Goal: Navigation & Orientation: Find specific page/section

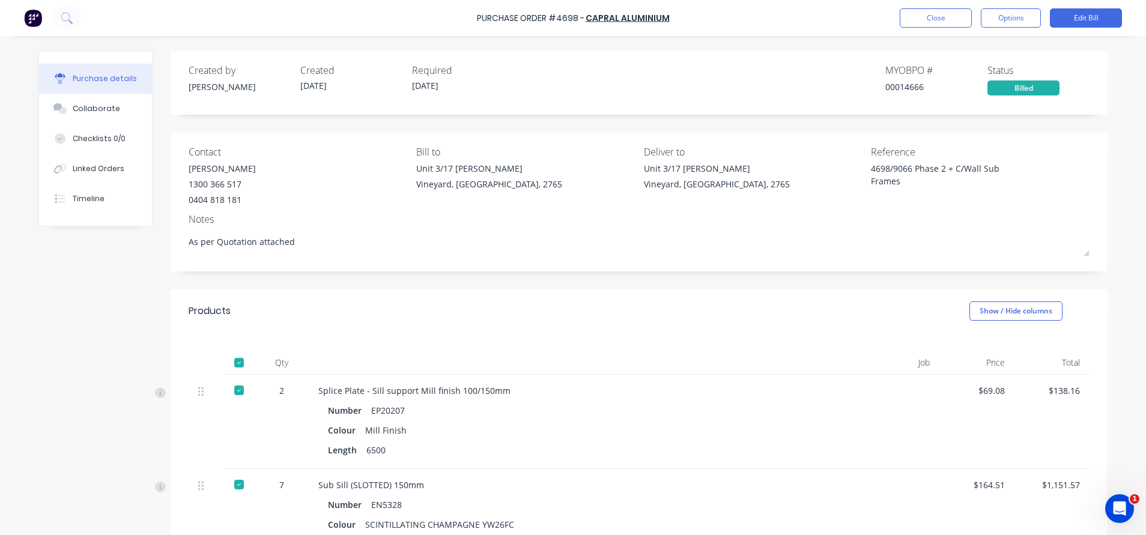
scroll to position [180, 0]
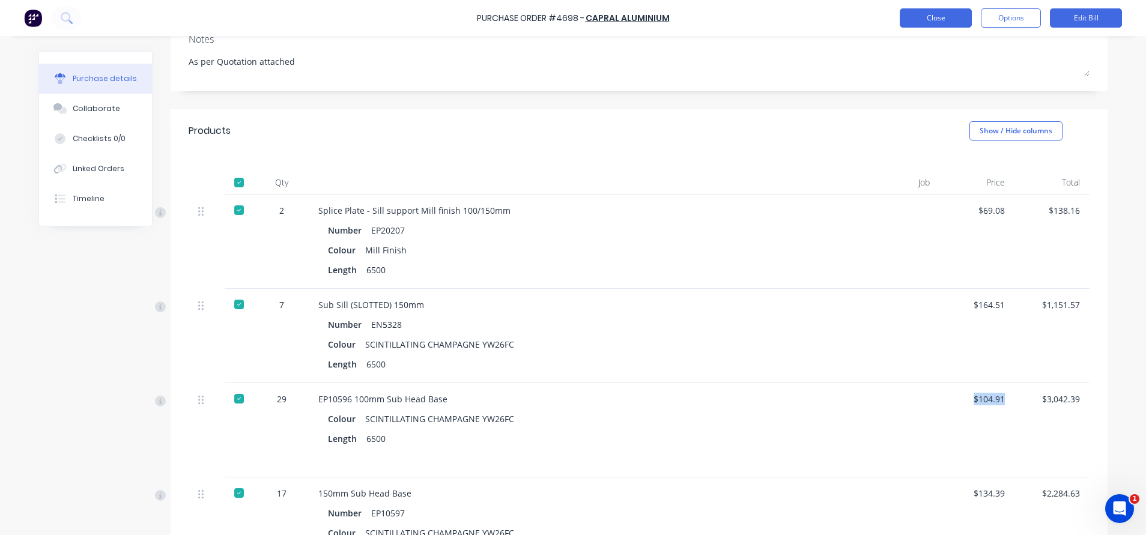
click at [925, 21] on button "Close" at bounding box center [936, 17] width 72 height 19
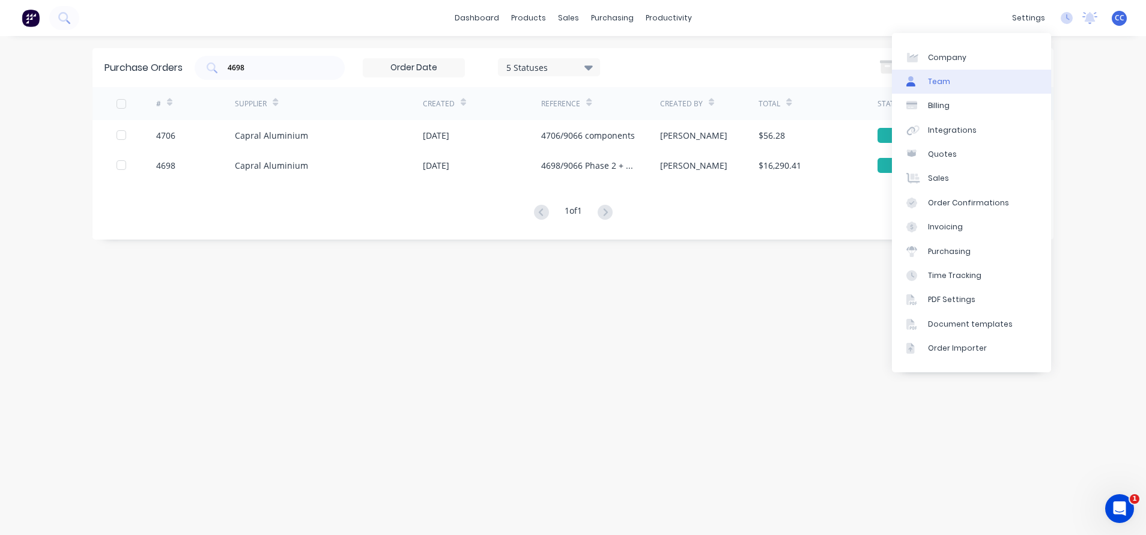
click at [946, 80] on div "Team" at bounding box center [939, 81] width 22 height 11
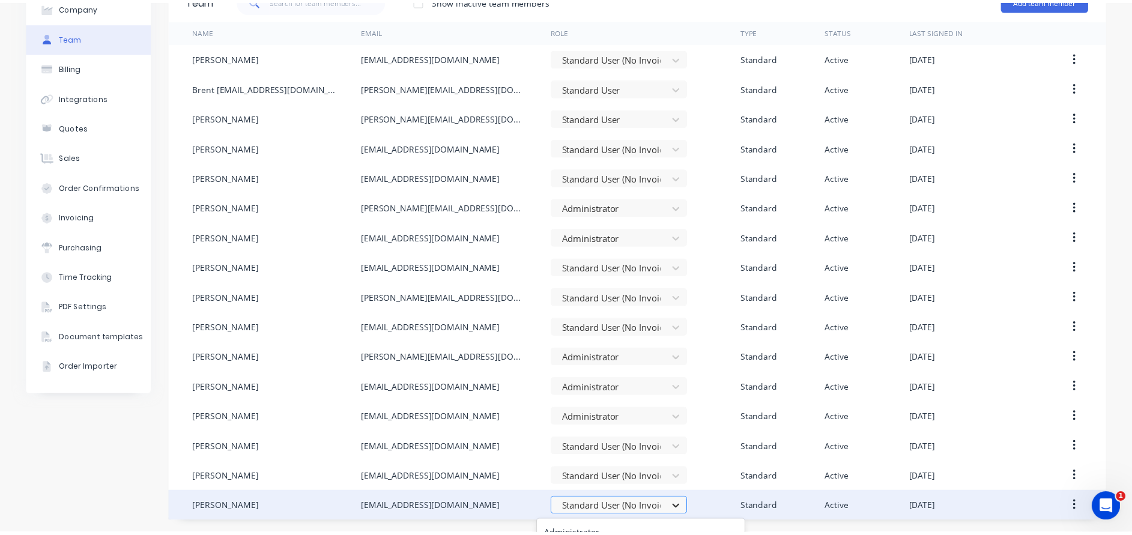
scroll to position [167, 0]
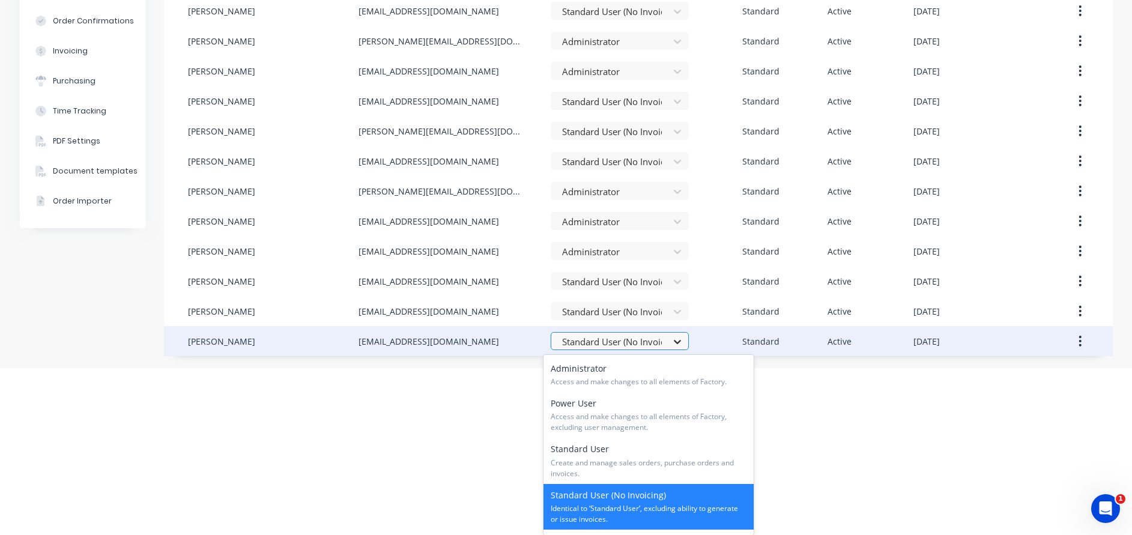
click at [675, 368] on body "dashboard products sales purchasing productivity dashboard products Product Cat…" at bounding box center [566, 100] width 1132 height 535
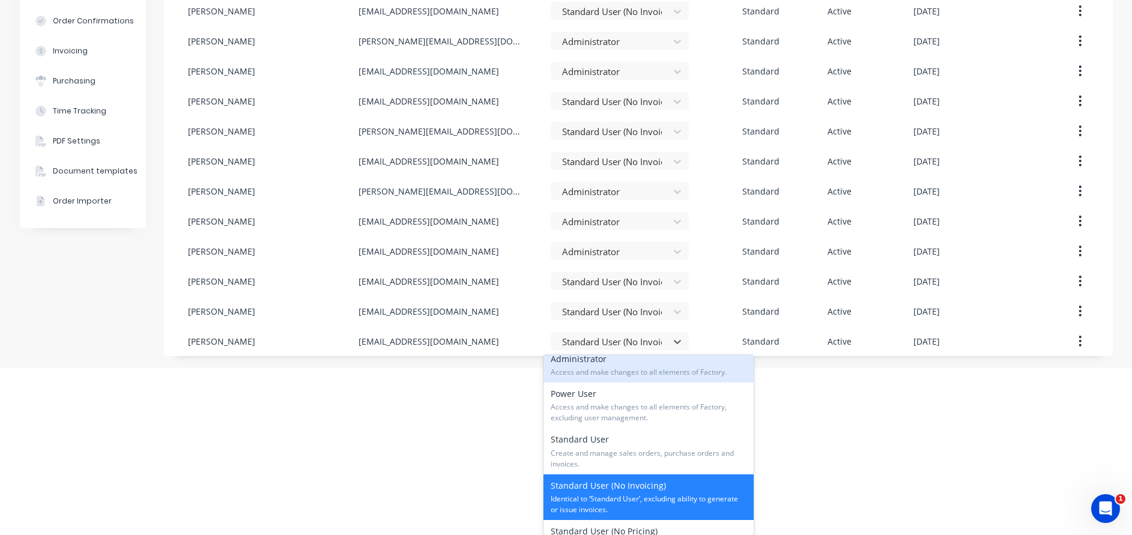
click at [616, 372] on span "Access and make changes to all elements of Factory." at bounding box center [649, 372] width 196 height 11
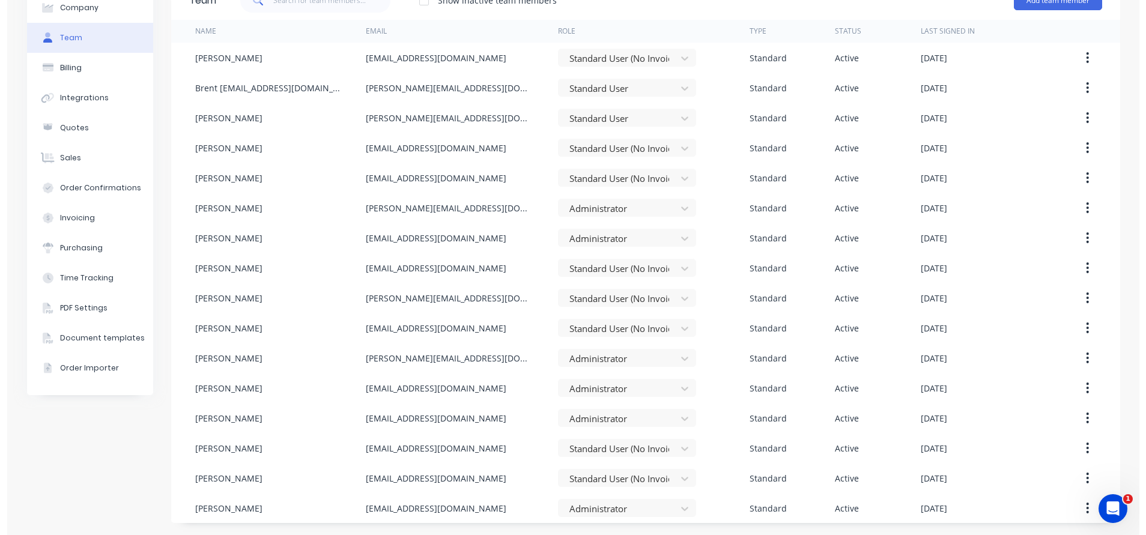
scroll to position [0, 0]
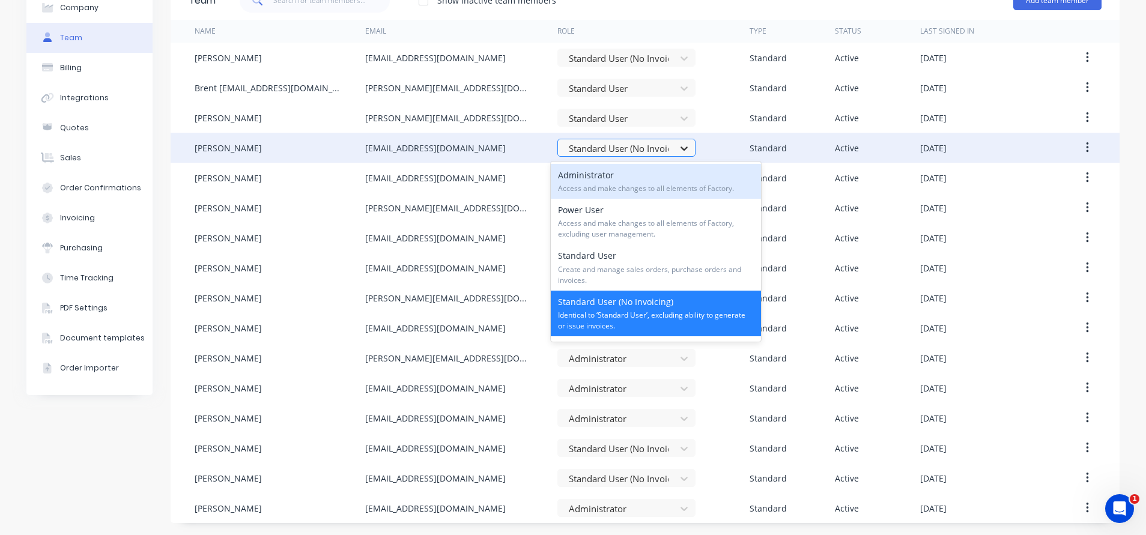
click at [680, 150] on icon at bounding box center [684, 148] width 12 height 12
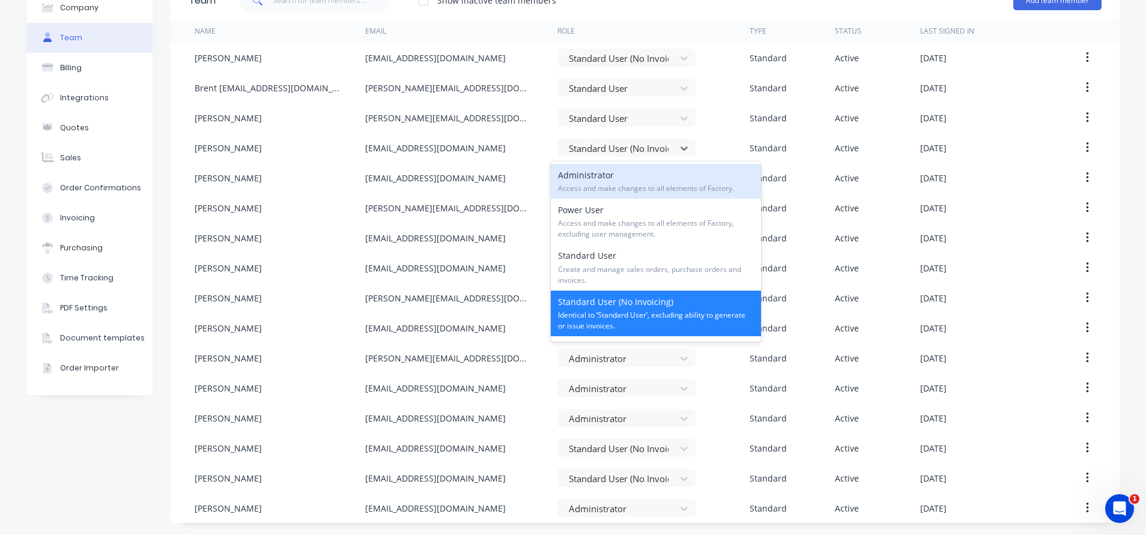
click at [608, 190] on span "Access and make changes to all elements of Factory." at bounding box center [656, 188] width 196 height 11
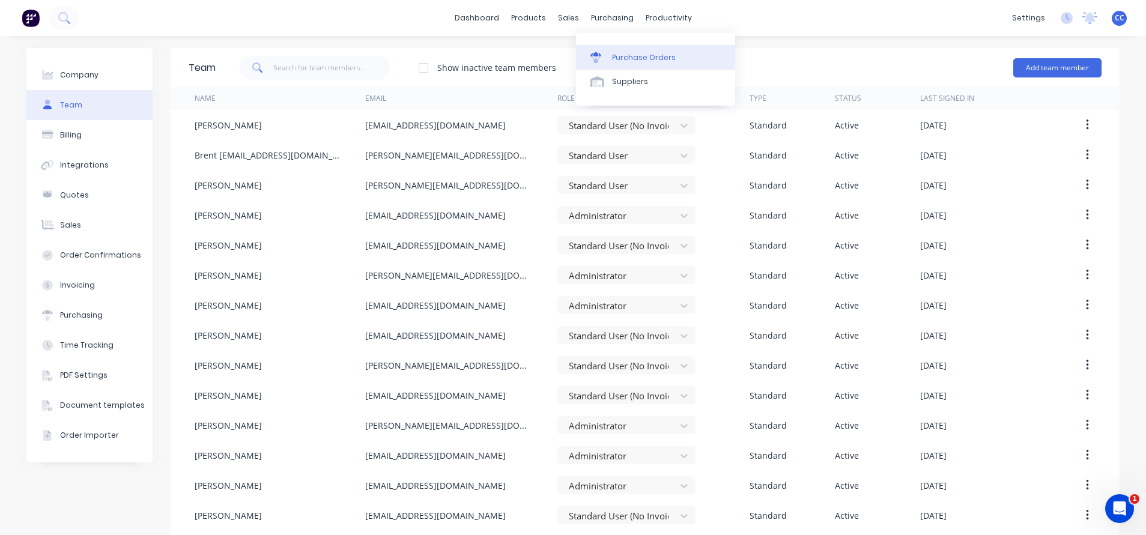
click at [629, 53] on div "Purchase Orders" at bounding box center [644, 57] width 64 height 11
